Goal: Task Accomplishment & Management: Manage account settings

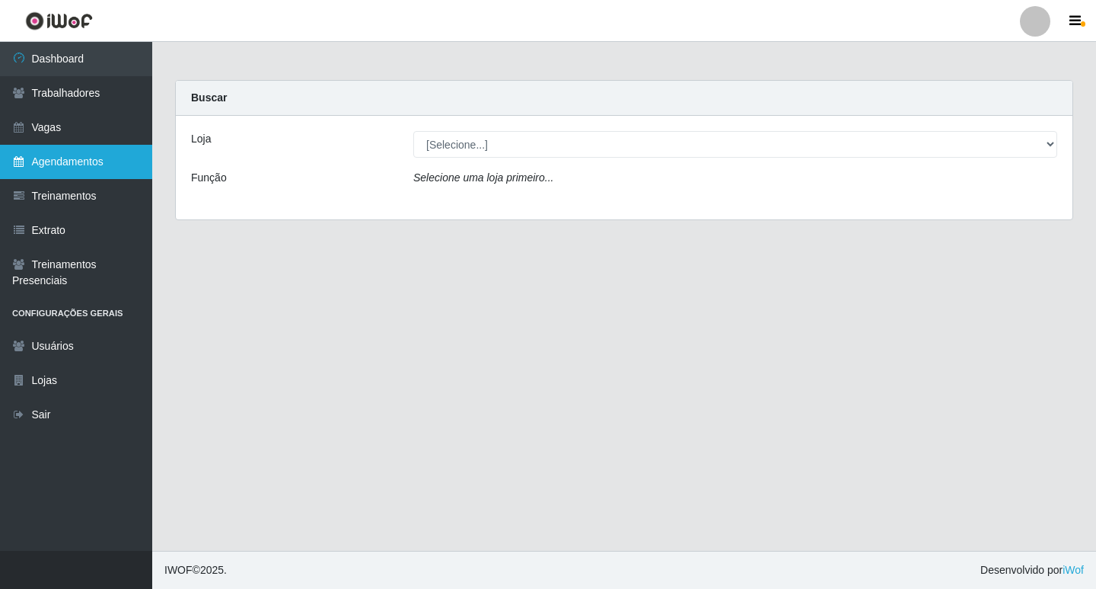
click at [55, 148] on link "Agendamentos" at bounding box center [76, 162] width 152 height 34
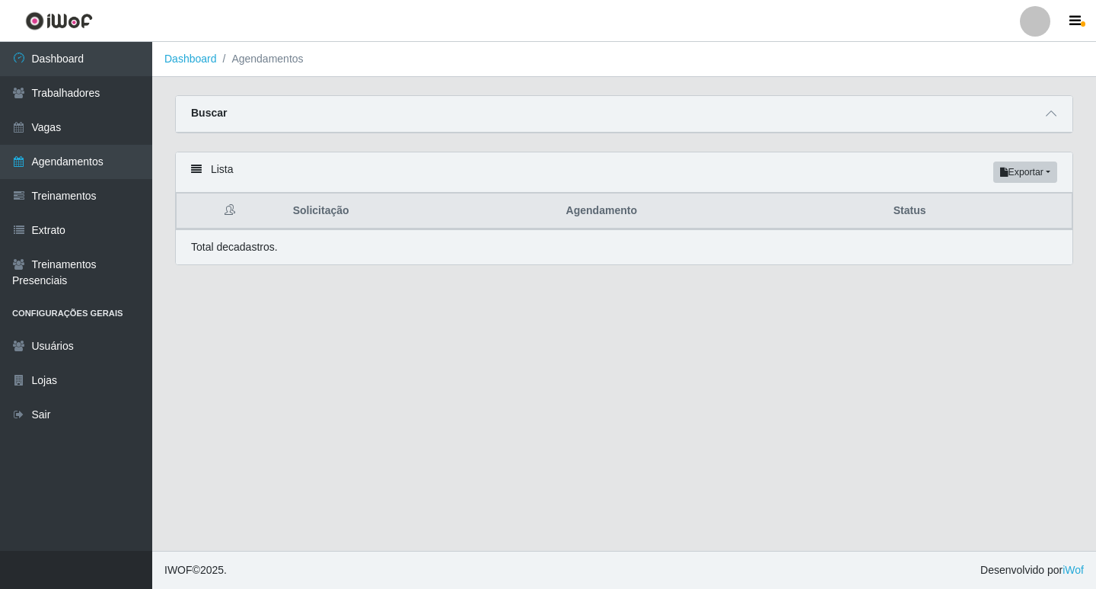
click at [1066, 8] on header "Perfil Alterar Senha Sair" at bounding box center [548, 21] width 1096 height 42
click at [23, 423] on link "Sair" at bounding box center [76, 414] width 152 height 34
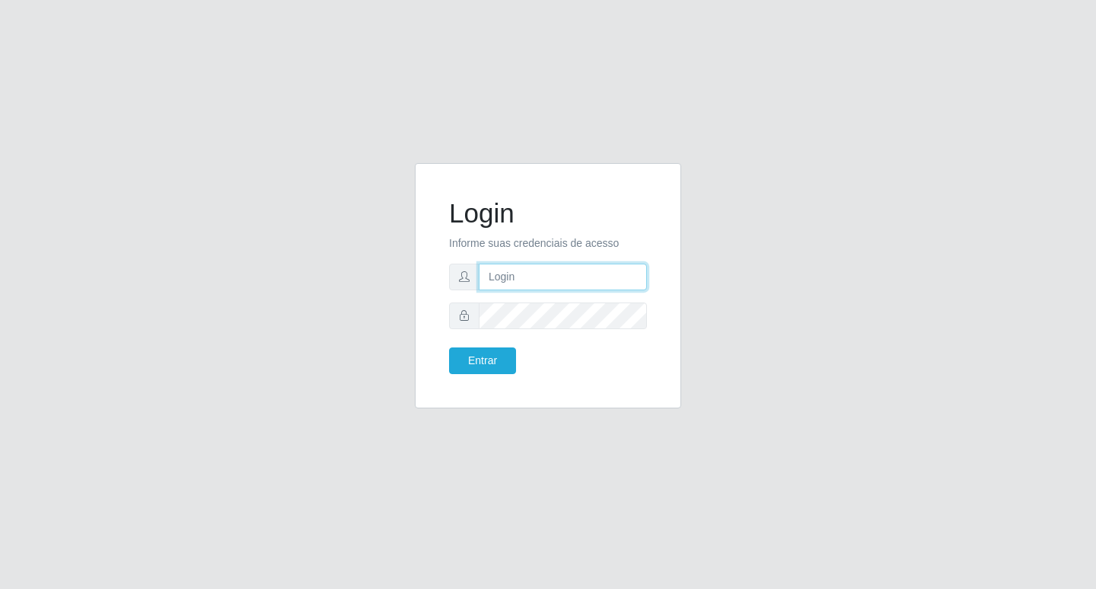
type input "filipe@ideal"
click at [503, 350] on button "Entrar" at bounding box center [482, 360] width 67 height 27
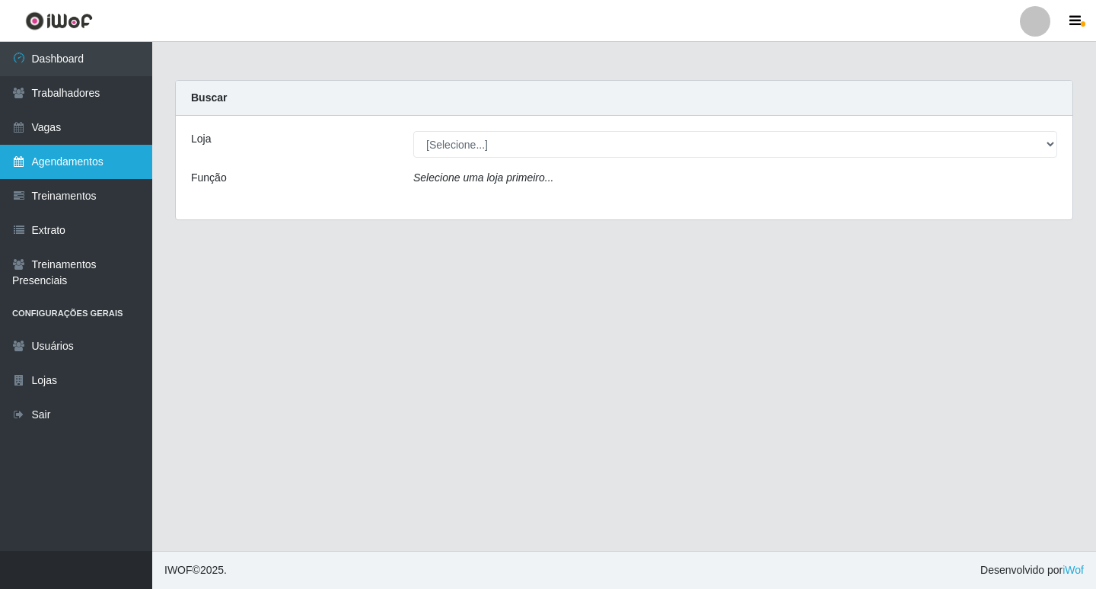
click at [66, 170] on link "Agendamentos" at bounding box center [76, 162] width 152 height 34
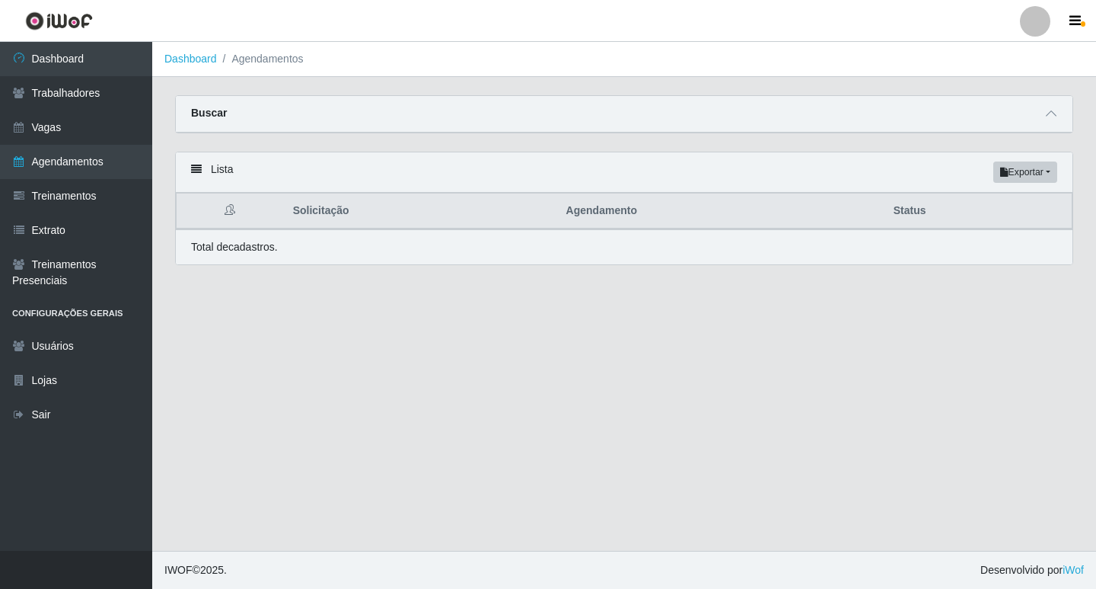
click at [1061, 108] on div "Buscar" at bounding box center [624, 114] width 897 height 37
click at [1055, 115] on icon at bounding box center [1051, 113] width 11 height 11
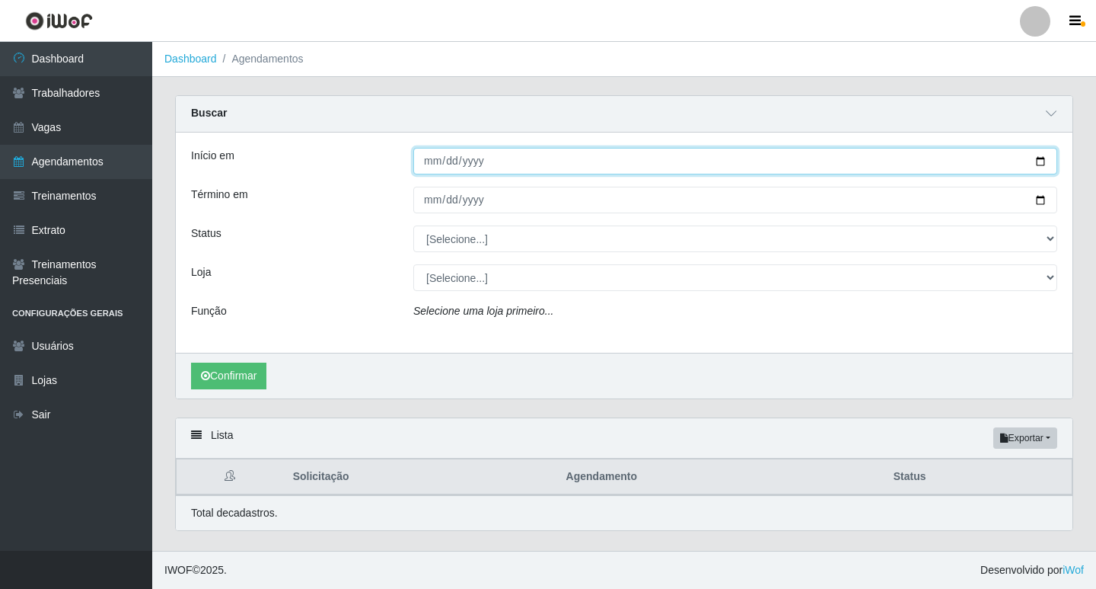
click at [434, 163] on input "Início em" at bounding box center [735, 161] width 644 height 27
type input "[DATE]"
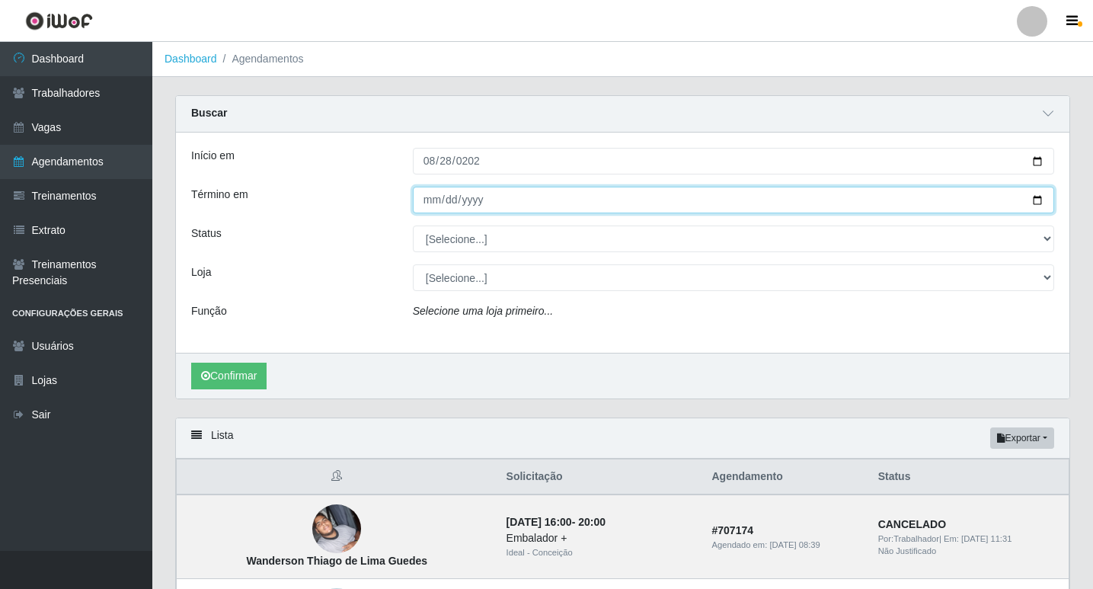
click at [435, 204] on input "Término em" at bounding box center [733, 200] width 641 height 27
type input "[DATE]"
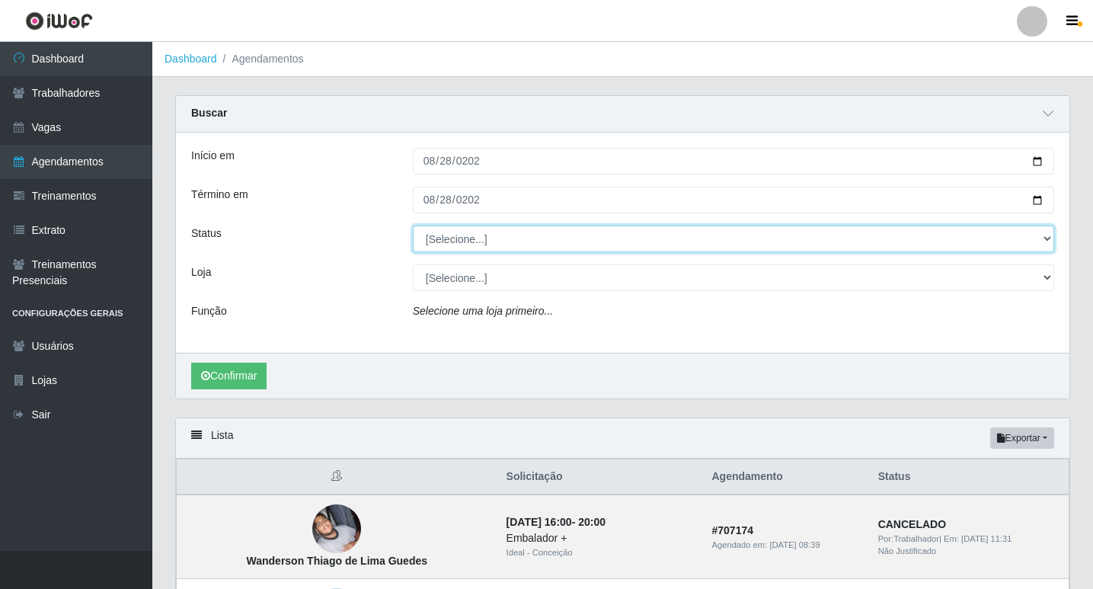
click at [442, 237] on select "[Selecione...] AGENDADO AGUARDANDO LIBERAR EM ANDAMENTO EM REVISÃO FINALIZADO C…" at bounding box center [733, 238] width 641 height 27
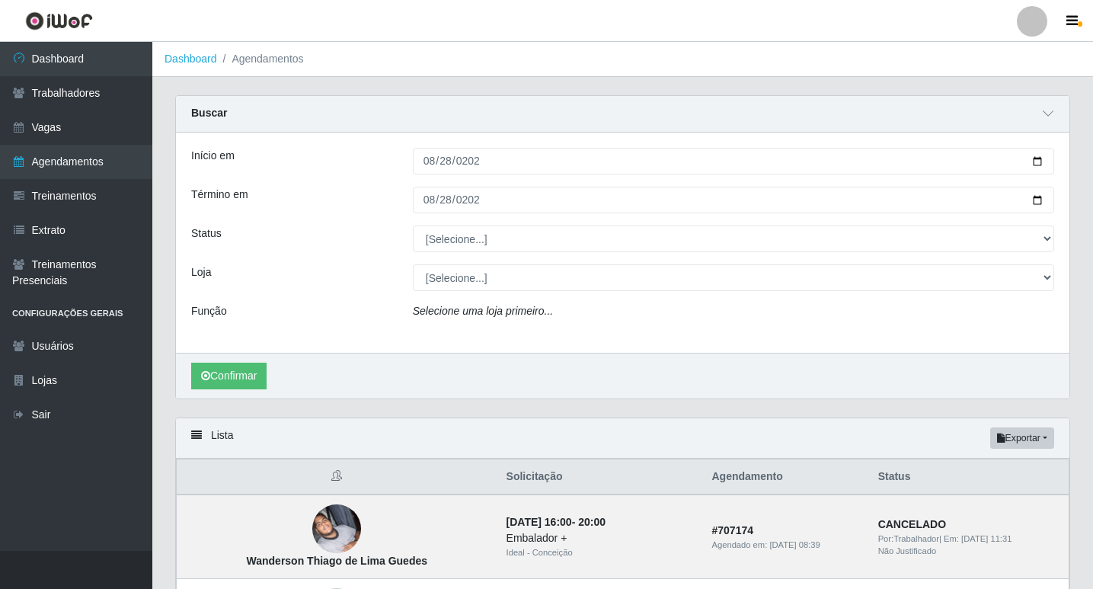
click at [318, 251] on div "Status" at bounding box center [291, 238] width 222 height 27
click at [244, 367] on button "Confirmar" at bounding box center [228, 375] width 75 height 27
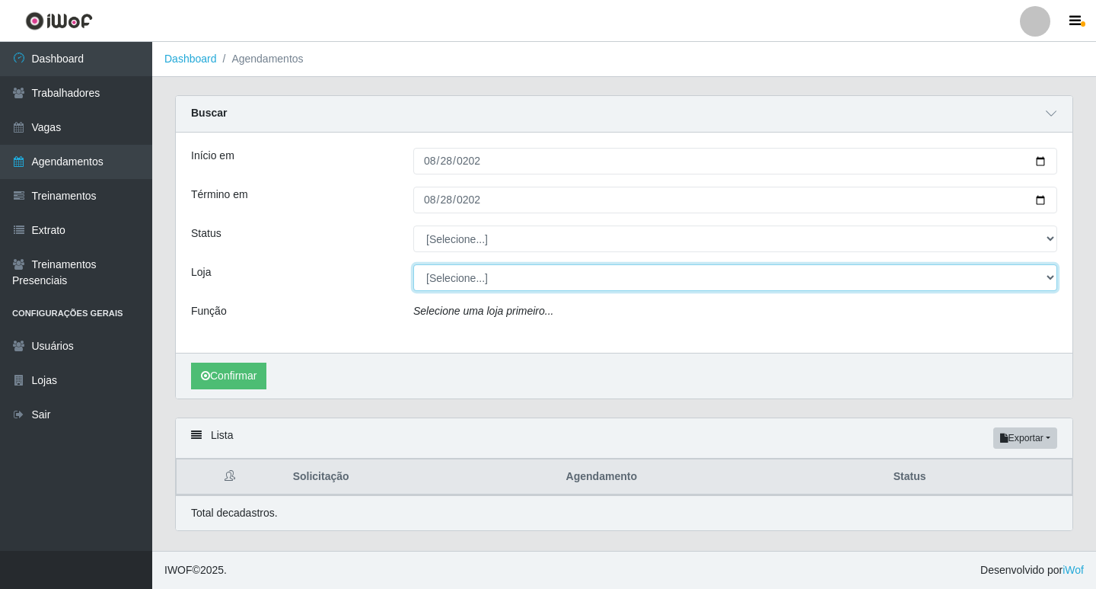
click at [455, 288] on select "[Selecione...] Ideal - Centenário Ideal - Conceição Ideal - Prata" at bounding box center [735, 277] width 644 height 27
select select "231"
click at [413, 265] on select "[Selecione...] Ideal - Centenário Ideal - Conceição Ideal - Prata" at bounding box center [735, 277] width 644 height 27
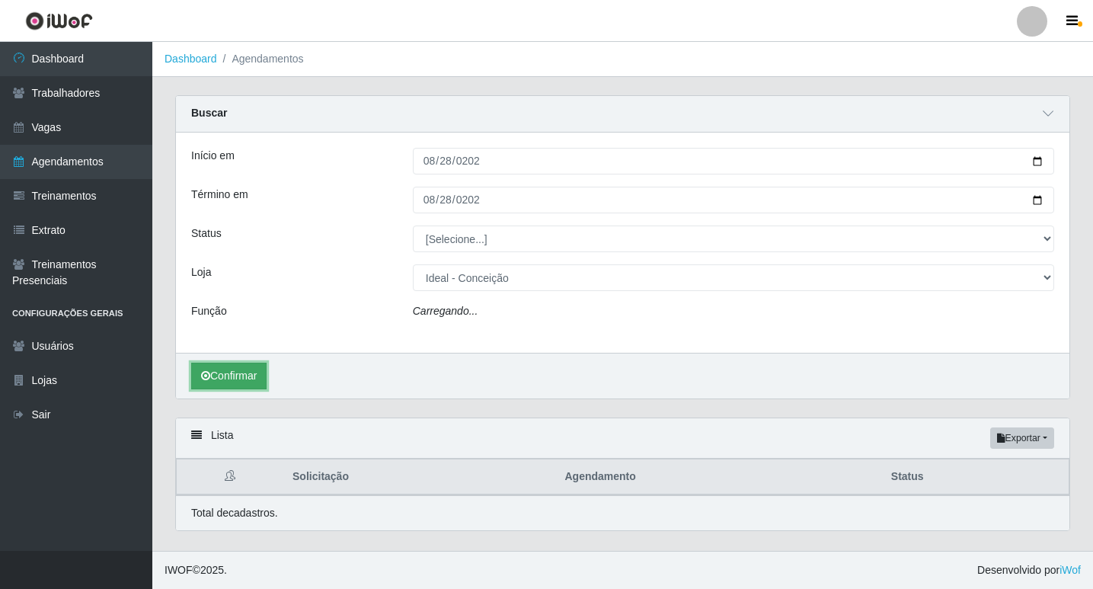
click at [221, 380] on button "Confirmar" at bounding box center [228, 375] width 75 height 27
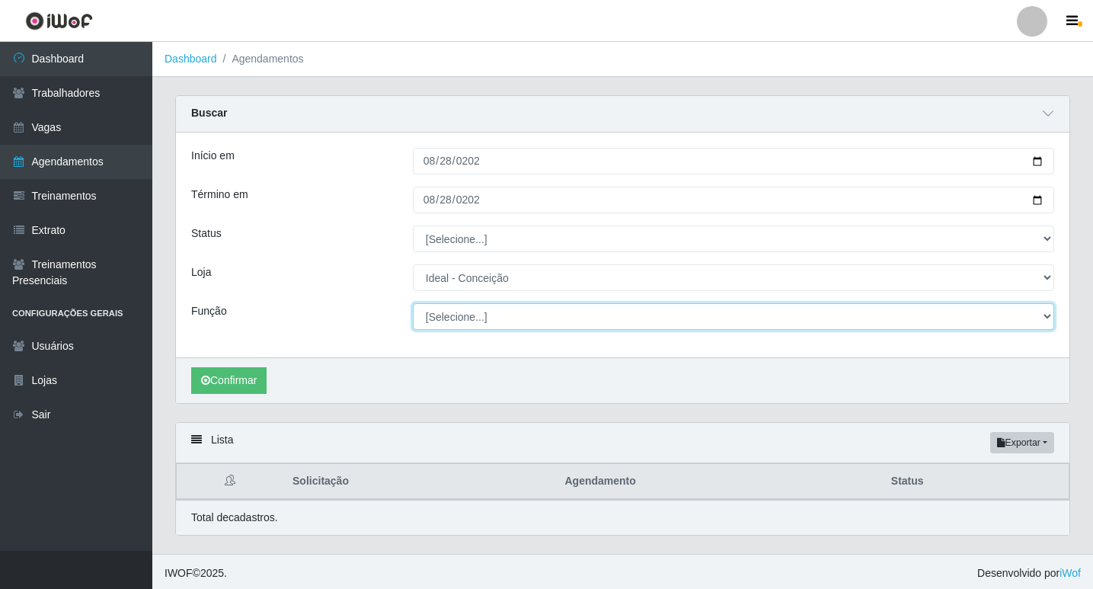
click at [478, 318] on select "[Selecione...] ASG ASG + ASG ++ Auxiliar de Estacionamento Auxiliar de Estacion…" at bounding box center [733, 316] width 641 height 27
select select "4"
click at [413, 304] on select "[Selecione...] ASG ASG + ASG ++ Auxiliar de Estacionamento Auxiliar de Estacion…" at bounding box center [733, 316] width 641 height 27
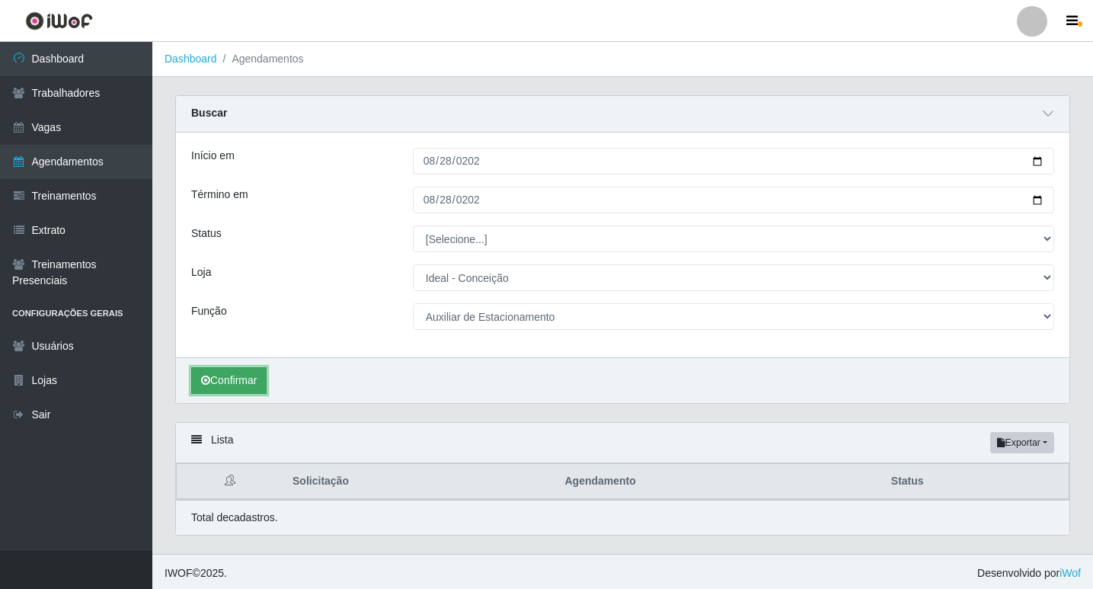
click at [246, 371] on button "Confirmar" at bounding box center [228, 380] width 75 height 27
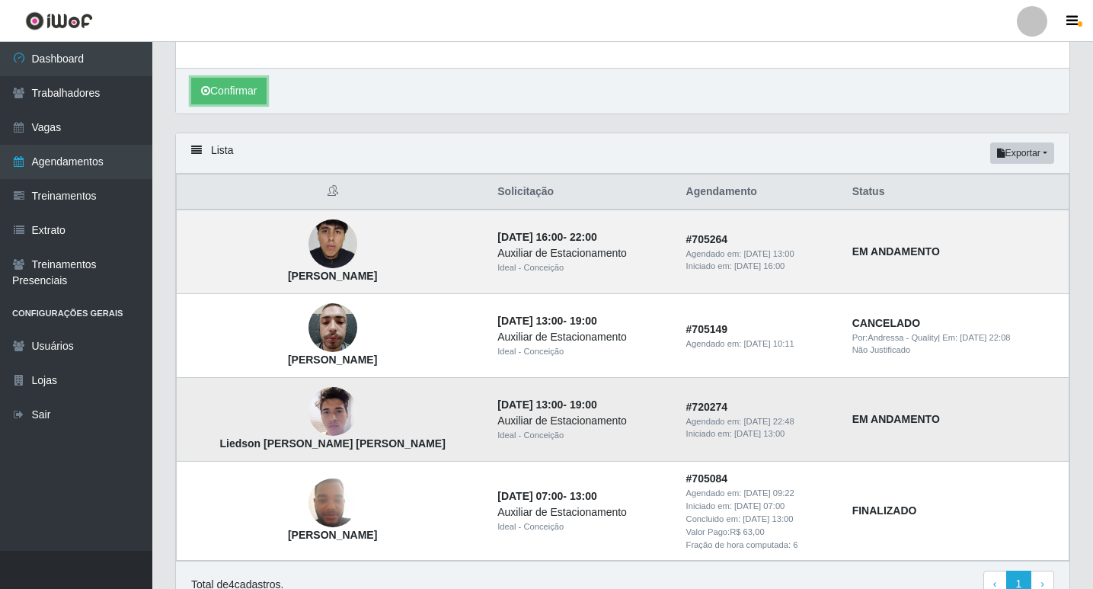
scroll to position [365, 0]
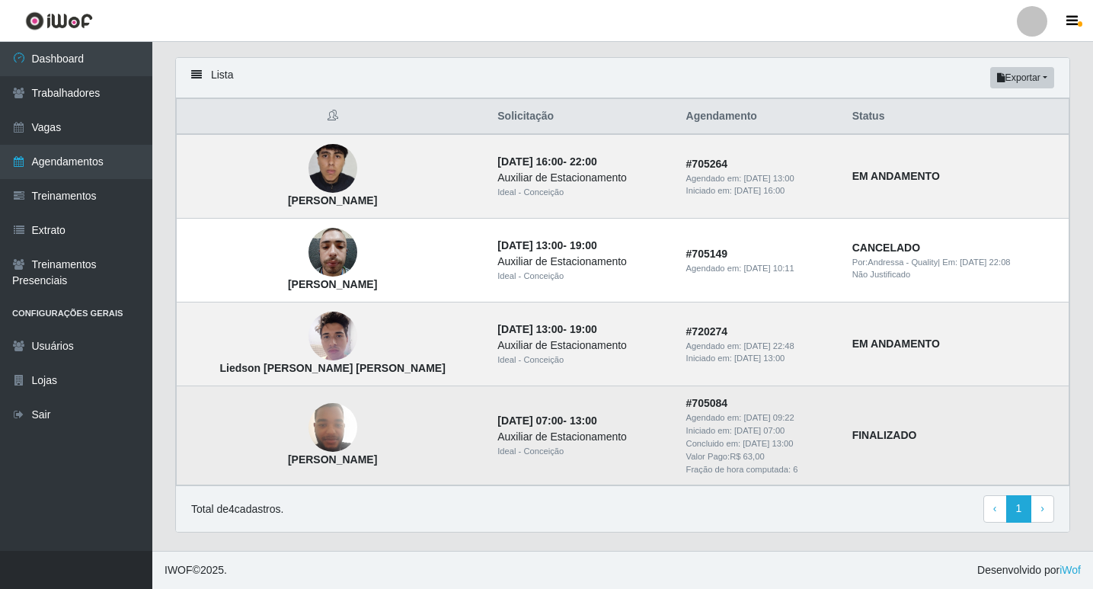
drag, startPoint x: 350, startPoint y: 463, endPoint x: 225, endPoint y: 453, distance: 125.3
click at [225, 453] on td "[PERSON_NAME]" at bounding box center [333, 435] width 312 height 99
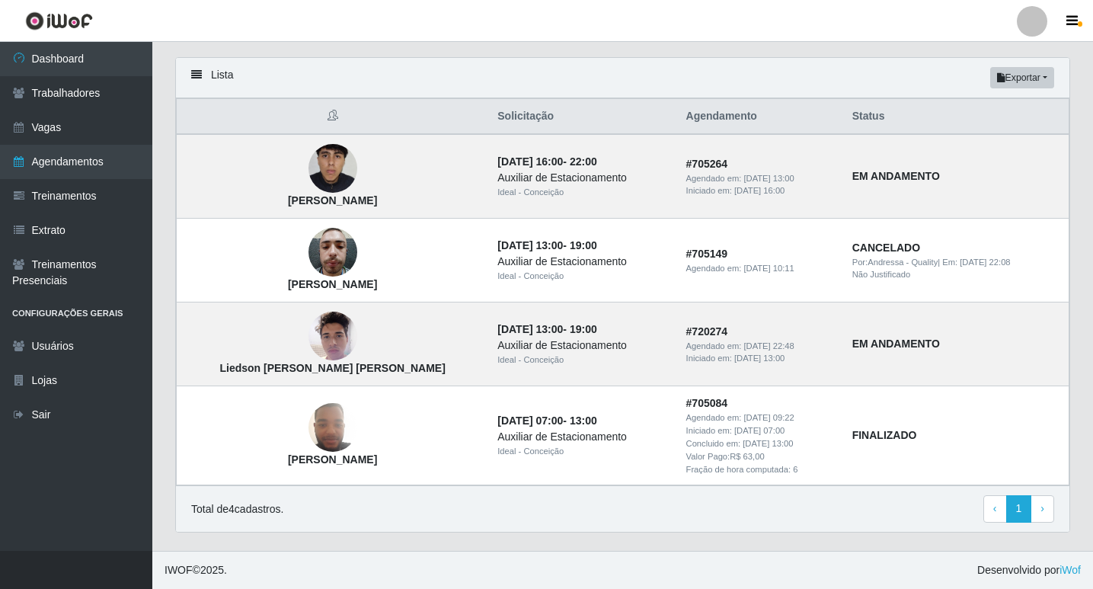
copy strong "[PERSON_NAME]"
click at [83, 94] on link "Trabalhadores" at bounding box center [76, 93] width 152 height 34
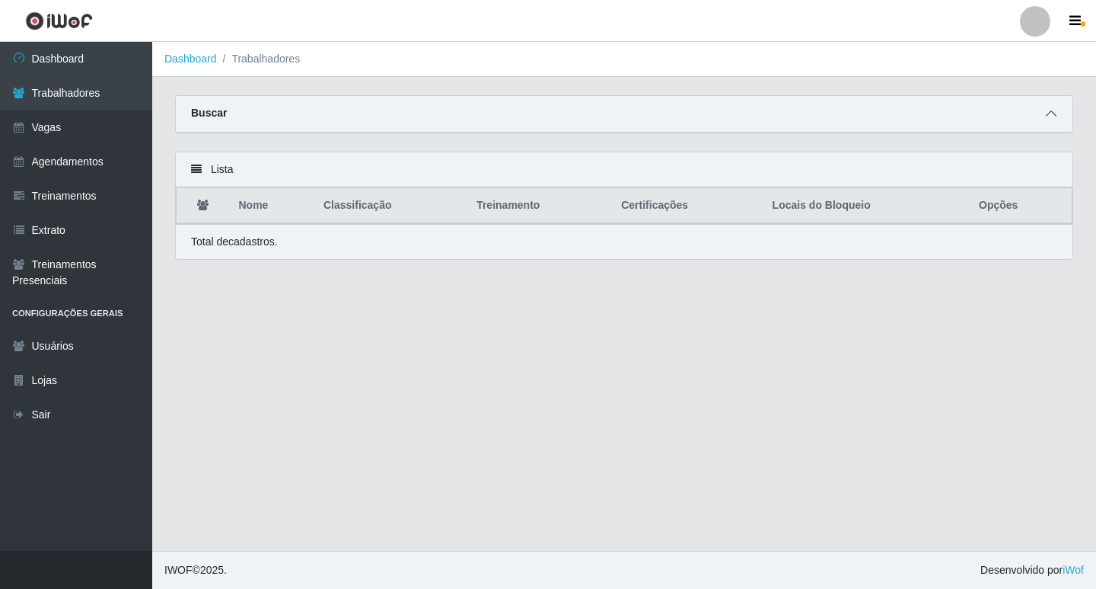
click at [1045, 111] on span at bounding box center [1051, 114] width 18 height 18
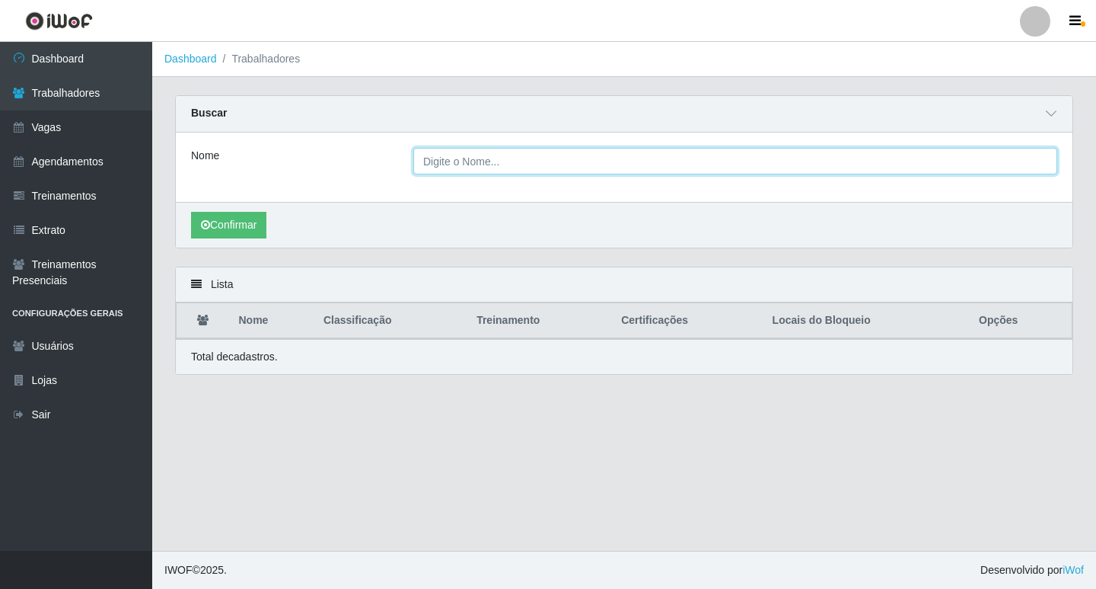
click at [545, 173] on input "Nome" at bounding box center [735, 161] width 644 height 27
paste input "[PERSON_NAME]"
type input "[PERSON_NAME]"
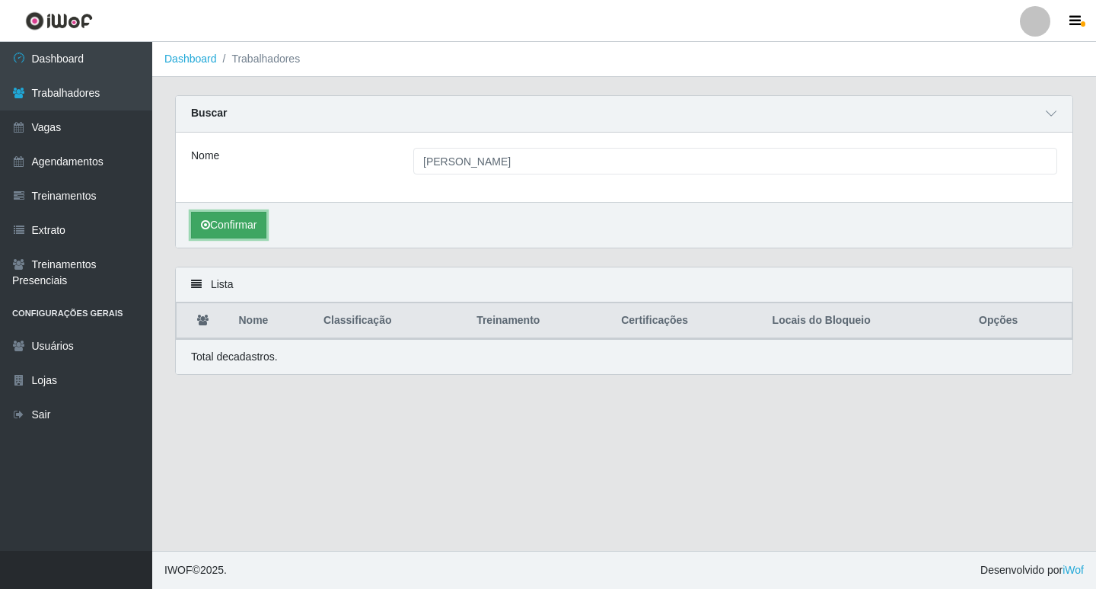
click at [193, 232] on button "Confirmar" at bounding box center [228, 225] width 75 height 27
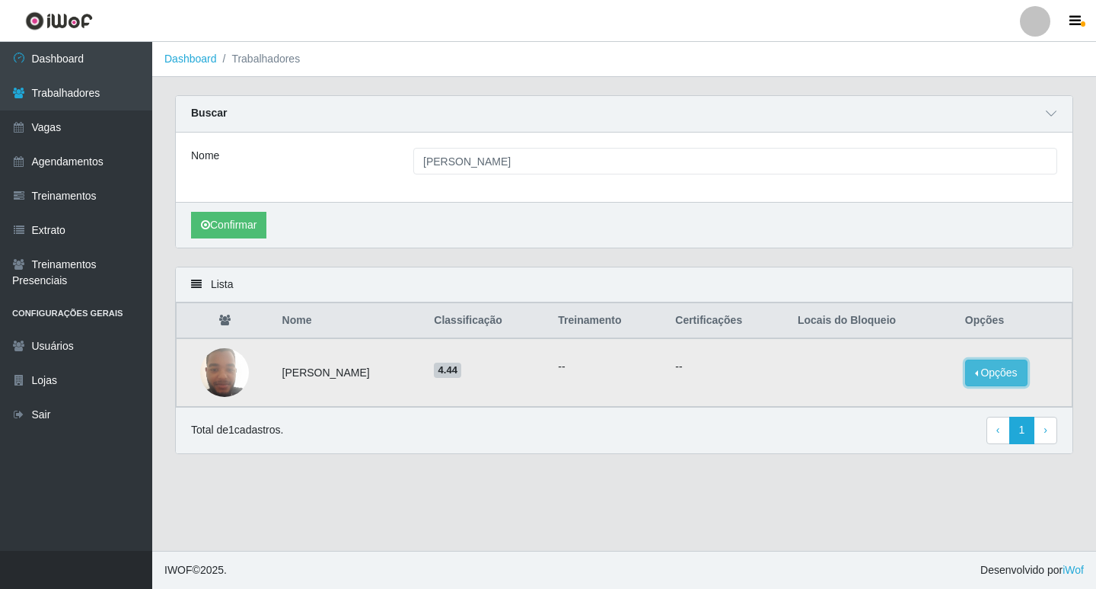
click at [993, 369] on button "Opções" at bounding box center [997, 372] width 62 height 27
click at [899, 358] on button "Bloquear - Empresa" at bounding box center [902, 356] width 123 height 32
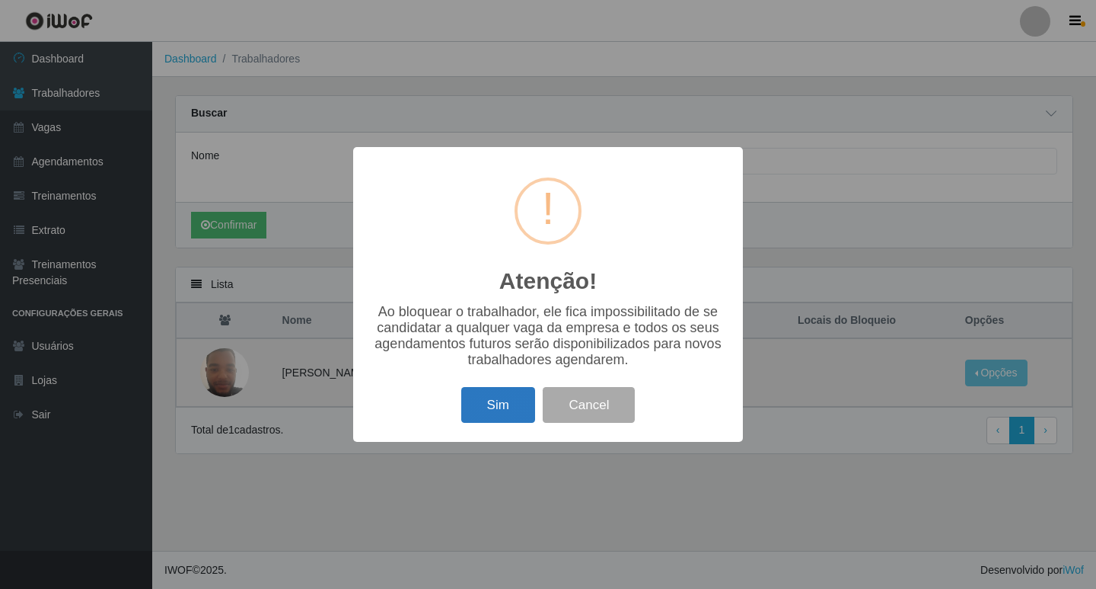
click at [514, 404] on button "Sim" at bounding box center [498, 405] width 74 height 36
